Goal: Task Accomplishment & Management: Complete application form

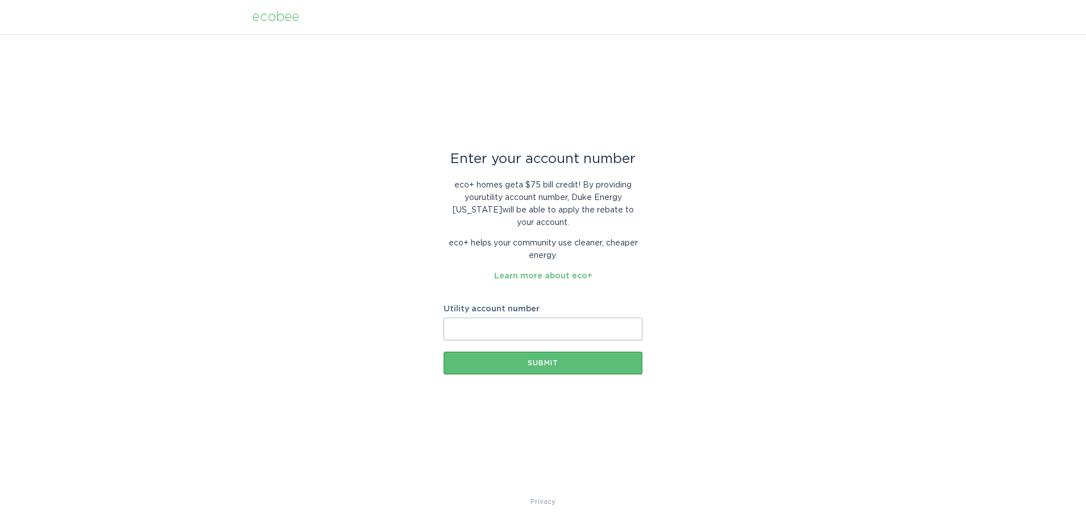
click at [479, 323] on input "Utility account number" at bounding box center [543, 328] width 199 height 23
type input "11108386081"
click at [515, 359] on div "Submit" at bounding box center [542, 362] width 187 height 7
